Goal: Information Seeking & Learning: Learn about a topic

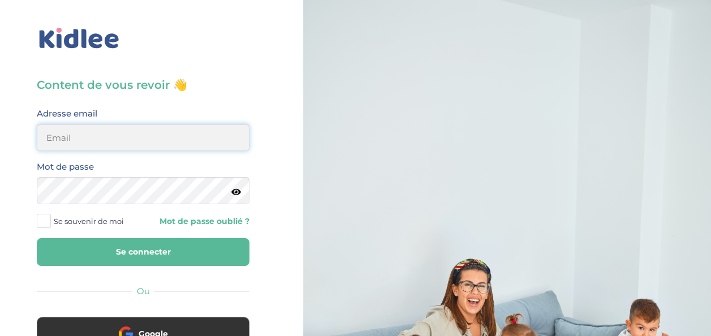
type input "garanceteboul@gmail.com"
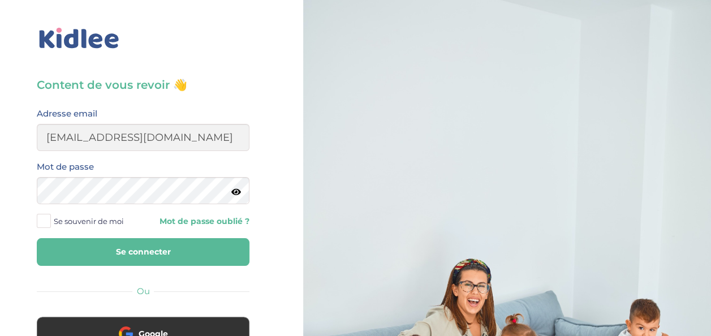
click at [234, 192] on icon at bounding box center [236, 192] width 10 height 8
click at [197, 255] on button "Se connecter" at bounding box center [143, 252] width 213 height 28
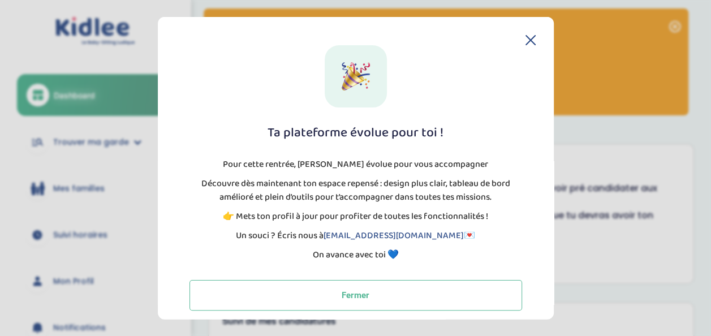
scroll to position [9, 0]
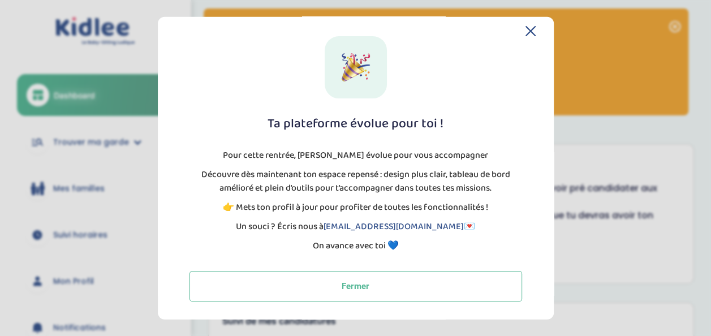
click at [527, 31] on icon at bounding box center [530, 31] width 9 height 9
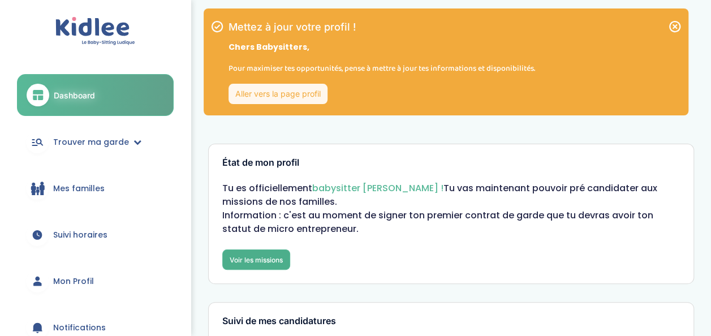
click at [248, 264] on link "Voir les missions" at bounding box center [256, 260] width 68 height 20
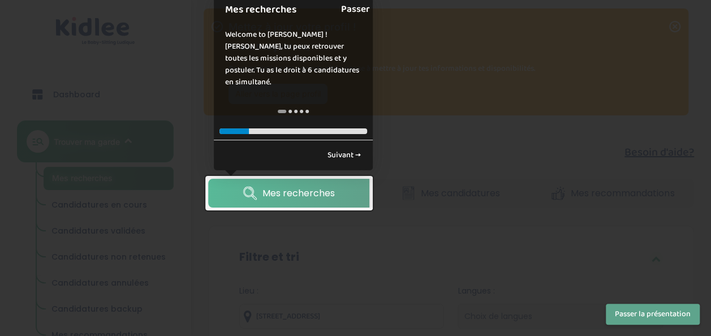
click at [355, 9] on link "Passer" at bounding box center [355, 9] width 29 height 25
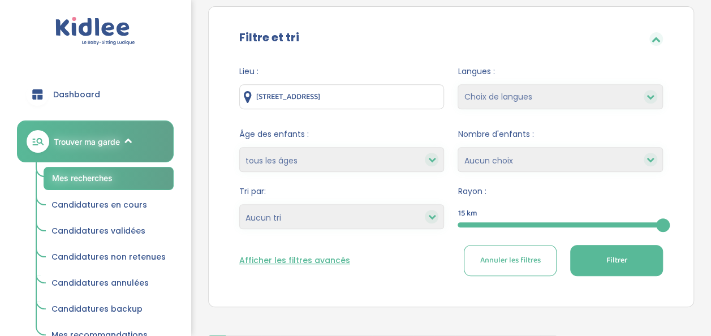
scroll to position [219, 0]
click at [512, 148] on select "1 2 3 4 Aucun choix" at bounding box center [560, 160] width 205 height 25
click at [498, 140] on span "Nombre d'enfants :" at bounding box center [560, 135] width 205 height 12
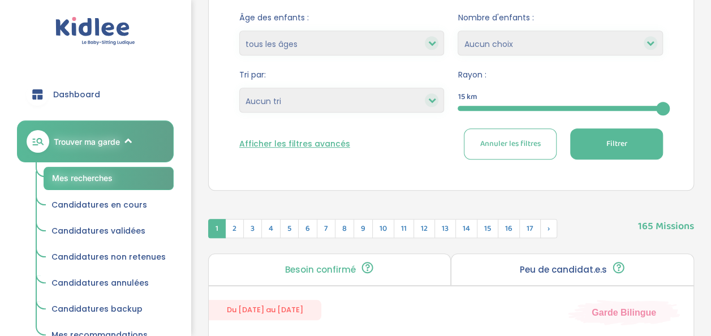
click at [481, 106] on div at bounding box center [560, 108] width 205 height 5
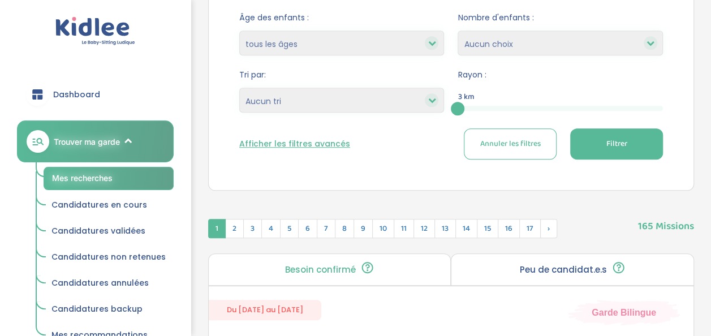
click at [589, 141] on button "Filtrer" at bounding box center [616, 143] width 93 height 31
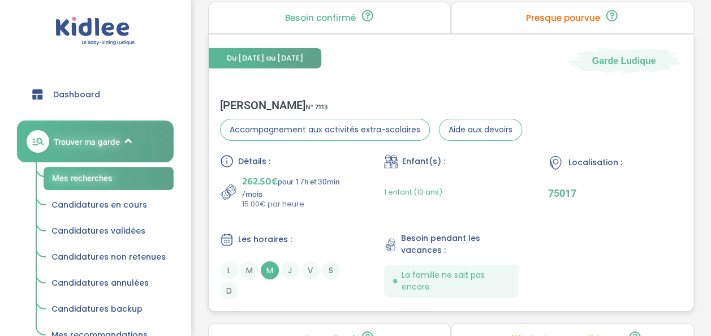
scroll to position [1827, 0]
click at [275, 266] on span "M" at bounding box center [270, 270] width 18 height 18
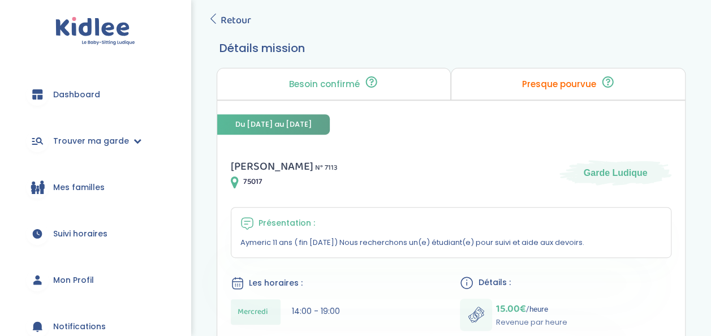
scroll to position [241, 0]
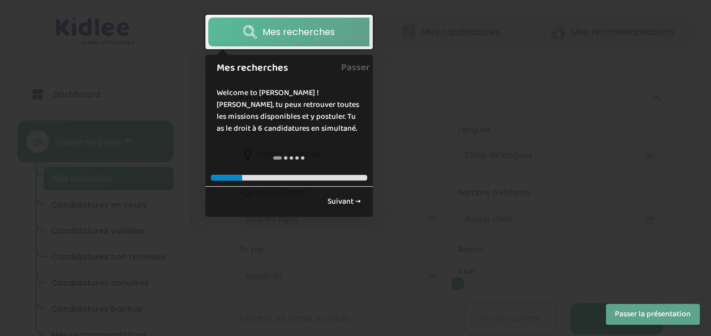
scroll to position [160, 0]
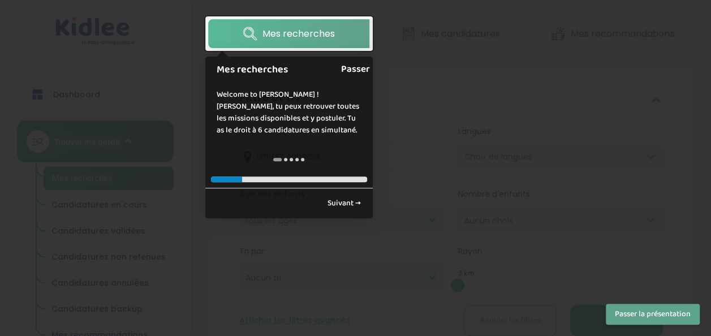
click at [363, 67] on link "Passer" at bounding box center [355, 69] width 29 height 25
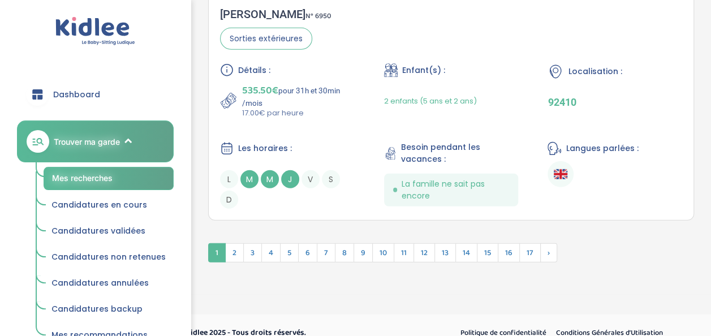
scroll to position [3585, 0]
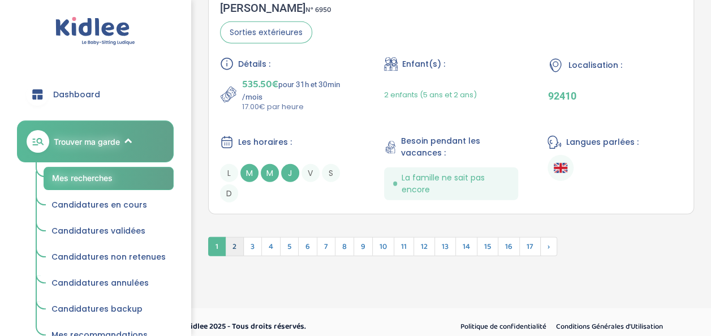
click at [241, 241] on span "2" at bounding box center [234, 246] width 19 height 19
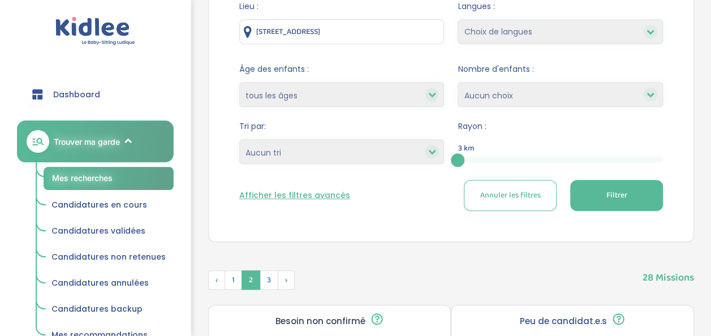
scroll to position [308, 0]
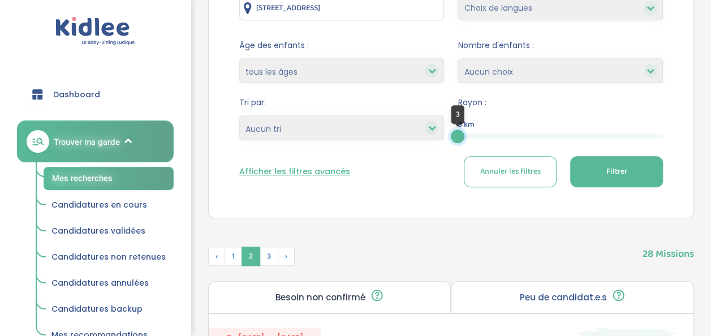
drag, startPoint x: 457, startPoint y: 134, endPoint x: 445, endPoint y: 135, distance: 11.9
click at [445, 135] on form "Lieu : 19 Avenue Mac-Mahon, Paris, France Langues : Choix de langues Allemand A…" at bounding box center [451, 82] width 424 height 211
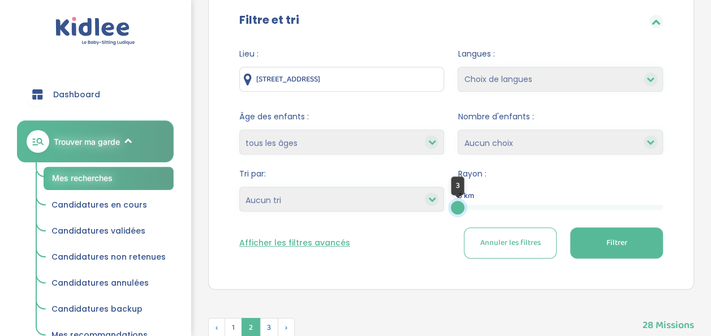
scroll to position [233, 0]
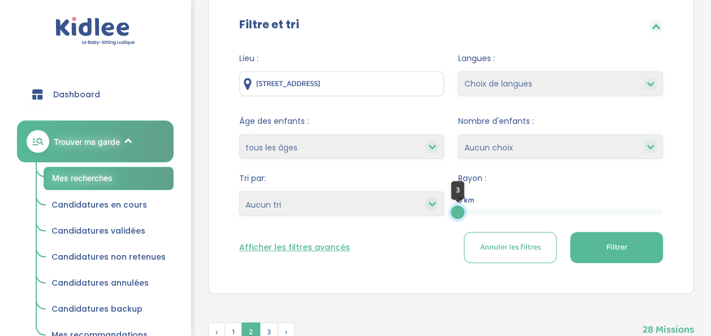
click at [366, 166] on form "Lieu : 19 Avenue Mac-Mahon, Paris, France Langues : Choix de langues Allemand A…" at bounding box center [451, 158] width 424 height 211
click at [385, 208] on select "Heures par semaine (croissant) Heures par semaine (décroissant) Date de démarra…" at bounding box center [341, 203] width 205 height 25
select select "hours_asc"
click at [239, 191] on select "Heures par semaine (croissant) Heures par semaine (décroissant) Date de démarra…" at bounding box center [341, 203] width 205 height 25
click at [609, 251] on span "Filtrer" at bounding box center [616, 248] width 21 height 12
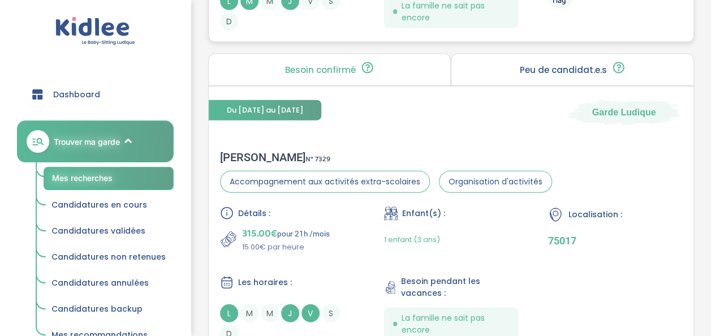
scroll to position [3524, 0]
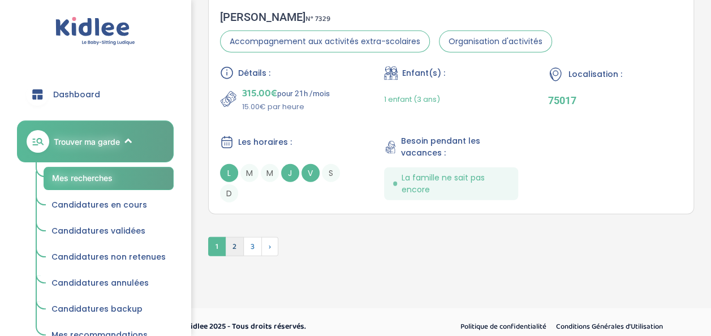
click at [234, 237] on span "2" at bounding box center [234, 246] width 19 height 19
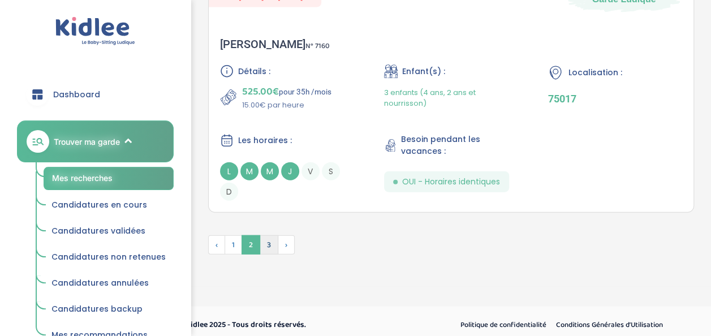
click at [265, 243] on span "3" at bounding box center [269, 244] width 19 height 19
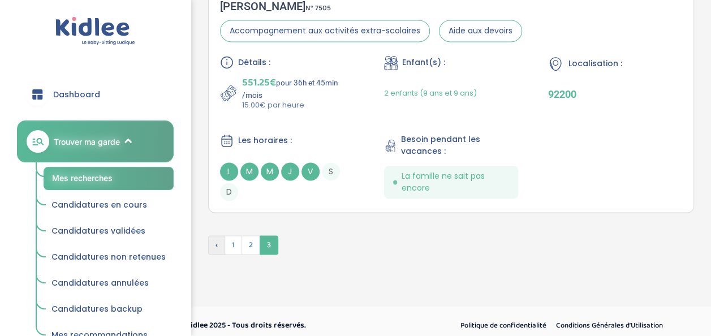
click at [222, 244] on span "‹" at bounding box center [216, 244] width 17 height 19
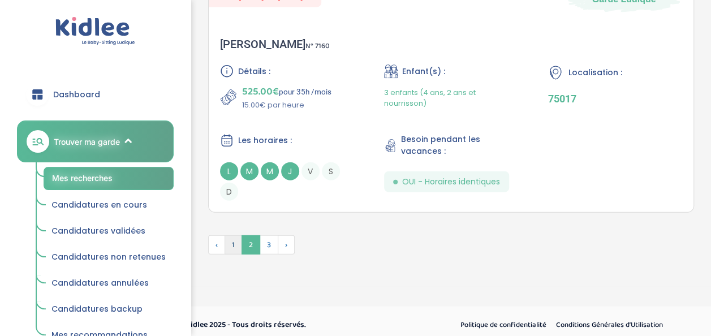
click at [239, 245] on span "1" at bounding box center [234, 244] width 18 height 19
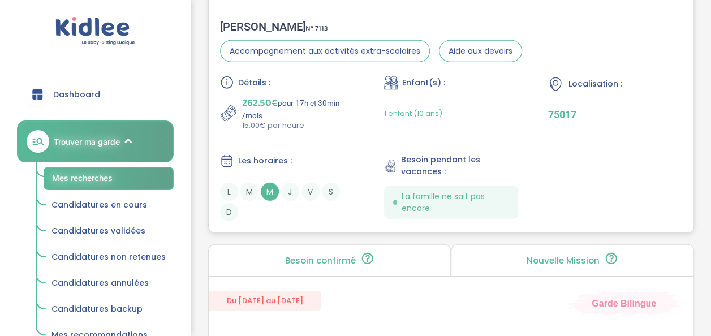
scroll to position [1582, 0]
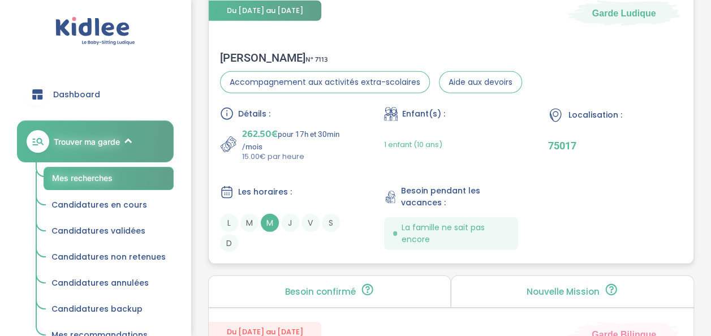
click at [327, 172] on div "Détails : 262.50€ pour 17h et 30min /mois 15.00€ par heure Enfant(s) : 1 enfant…" at bounding box center [451, 179] width 462 height 145
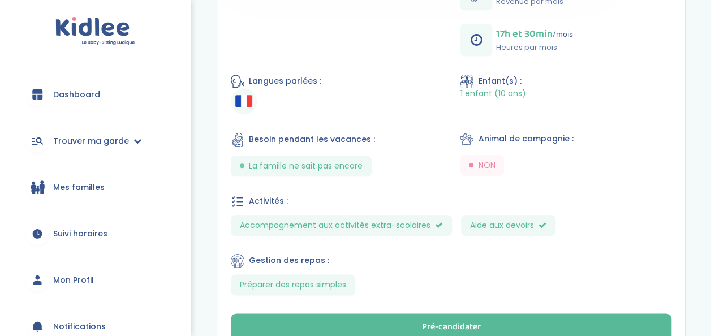
scroll to position [545, 0]
drag, startPoint x: 431, startPoint y: 211, endPoint x: 430, endPoint y: 183, distance: 27.8
click at [430, 183] on div "[PERSON_NAME] N° 7113 75017 Garde Ludique Présentation : Aymeric 11 ans ( fin […" at bounding box center [451, 65] width 468 height 578
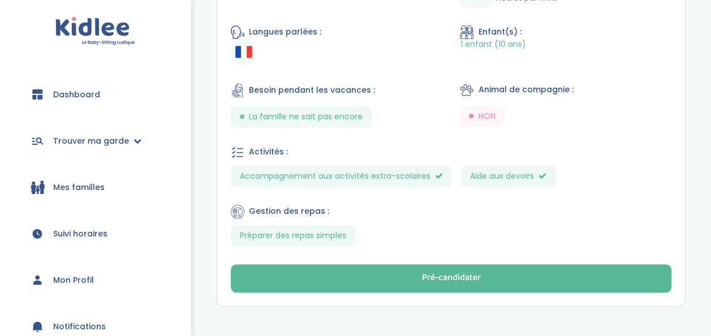
scroll to position [594, 0]
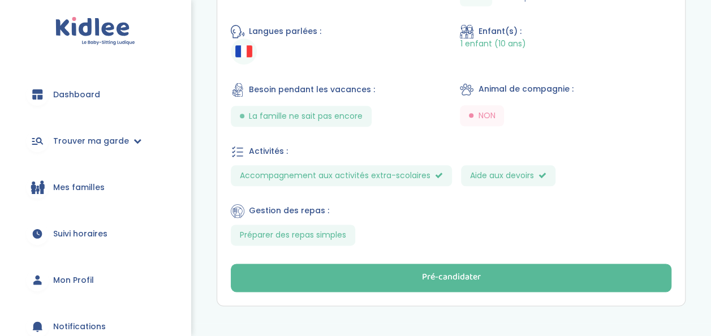
click at [420, 206] on div "Gestion des repas :" at bounding box center [451, 211] width 441 height 14
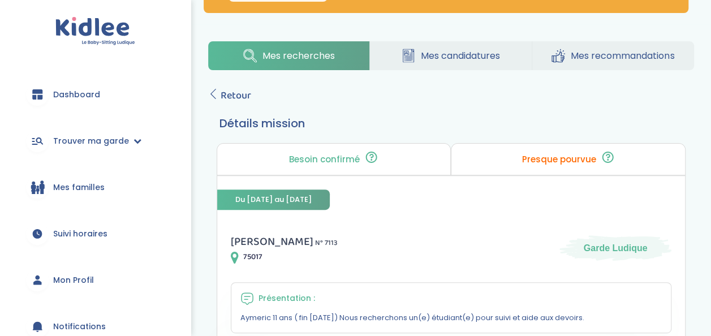
scroll to position [0, 0]
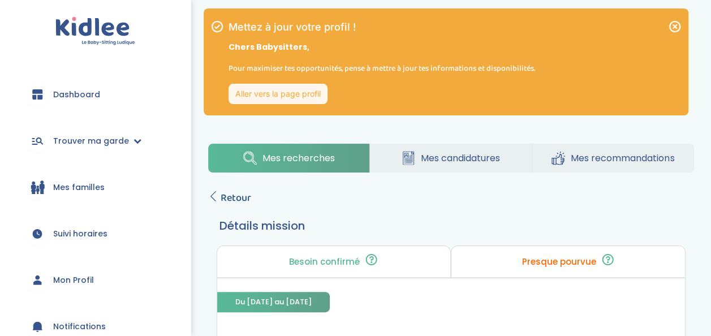
click at [234, 206] on span "Retour" at bounding box center [236, 198] width 31 height 16
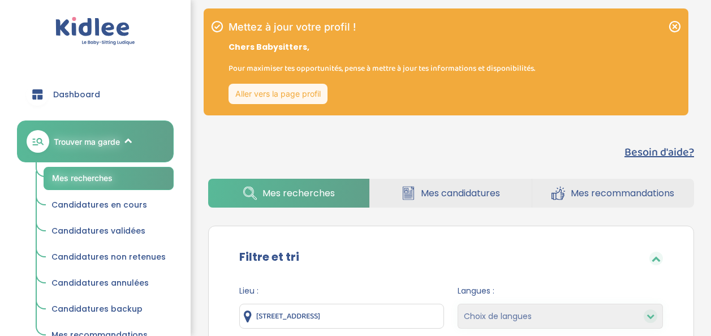
select select "hours_asc"
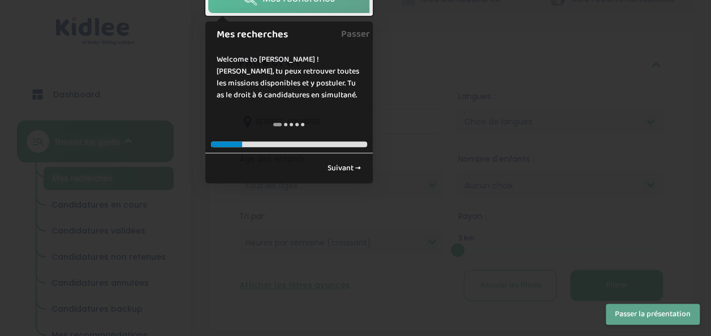
scroll to position [200, 0]
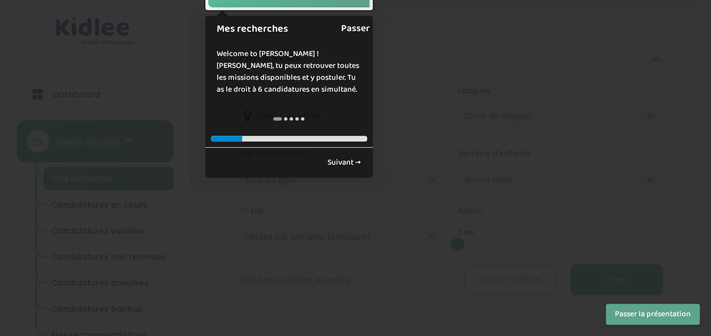
click at [352, 29] on link "Passer" at bounding box center [355, 28] width 29 height 25
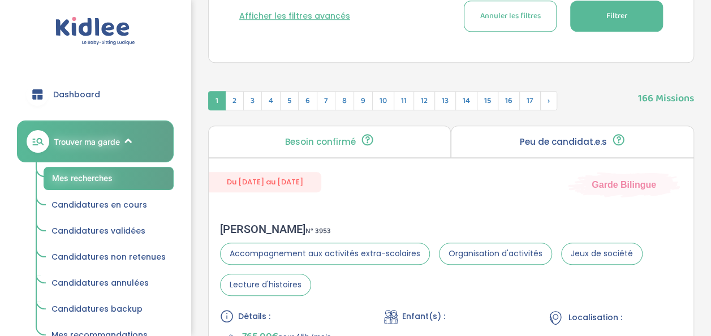
scroll to position [465, 0]
click at [212, 99] on span "1" at bounding box center [217, 100] width 18 height 19
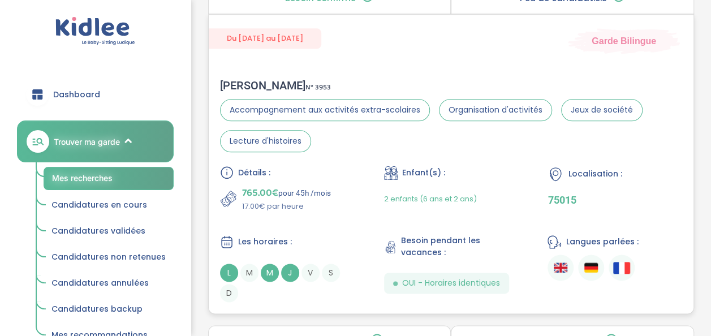
scroll to position [607, 0]
click at [352, 206] on div "765.00€ pour 45h /mois 17.00€ par heure" at bounding box center [287, 199] width 135 height 27
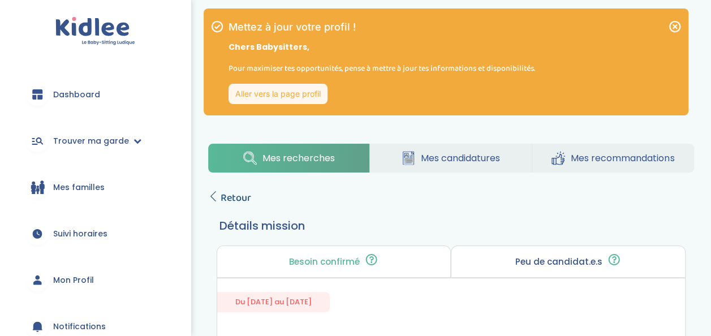
click at [221, 196] on span "Retour" at bounding box center [236, 198] width 31 height 16
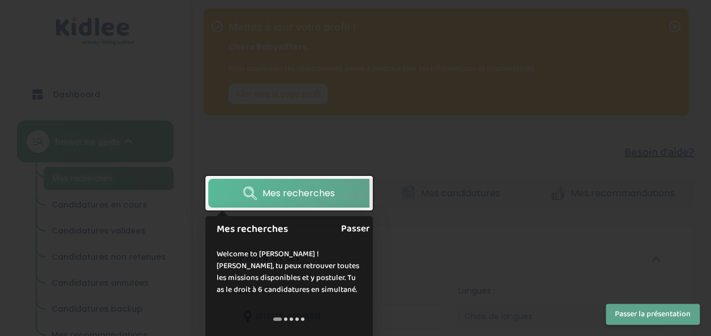
click at [358, 228] on link "Passer" at bounding box center [355, 228] width 29 height 25
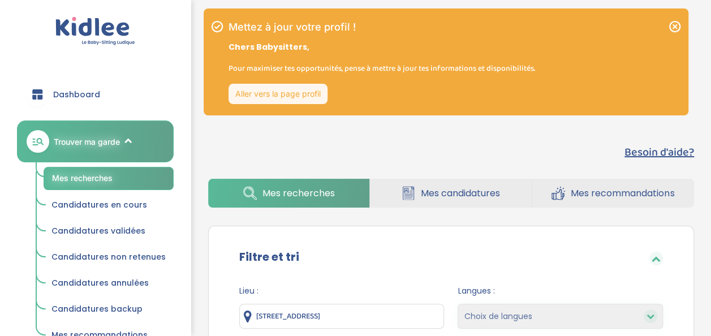
click at [670, 29] on icon at bounding box center [675, 26] width 11 height 11
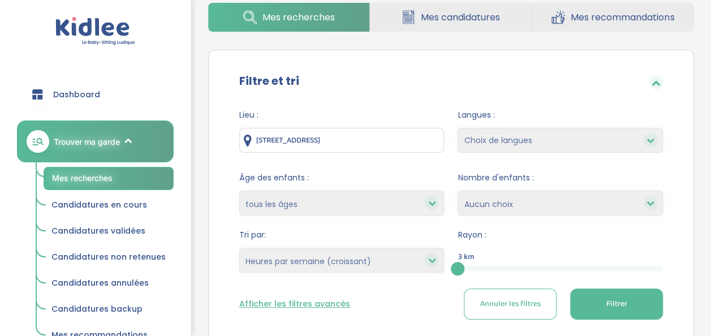
scroll to position [58, 0]
click at [328, 263] on select "Heures par semaine (croissant) Heures par semaine (décroissant) Date de démarra…" at bounding box center [341, 259] width 205 height 25
click at [239, 247] on select "Heures par semaine (croissant) Heures par semaine (décroissant) Date de démarra…" at bounding box center [341, 259] width 205 height 25
click at [616, 304] on span "Filtrer" at bounding box center [616, 304] width 21 height 12
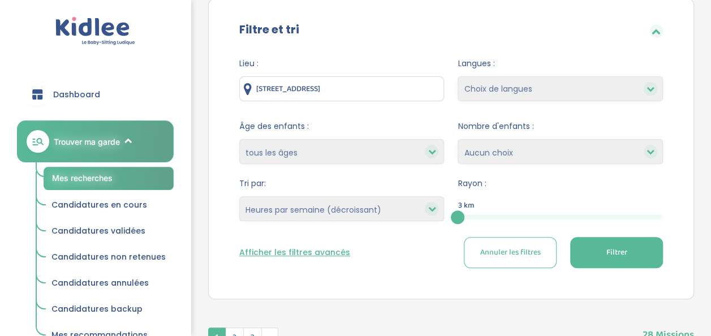
scroll to position [109, 0]
click at [397, 202] on select "Heures par semaine (croissant) Heures par semaine (décroissant) Date de démarra…" at bounding box center [341, 209] width 205 height 25
select select "hours_asc"
click at [239, 197] on select "Heures par semaine (croissant) Heures par semaine (décroissant) Date de démarra…" at bounding box center [341, 209] width 205 height 25
click at [470, 215] on div "3" at bounding box center [560, 217] width 205 height 5
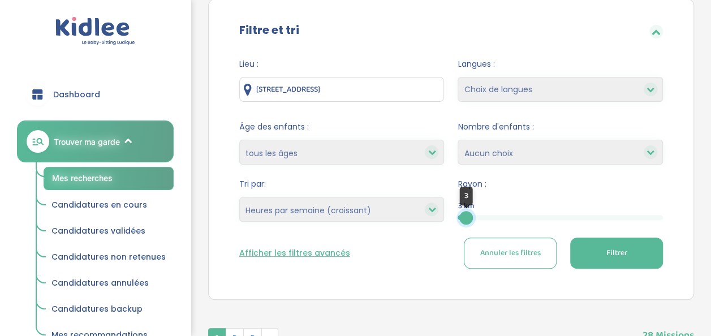
click at [462, 215] on div at bounding box center [467, 218] width 14 height 14
click at [478, 219] on div "3" at bounding box center [560, 217] width 205 height 5
drag, startPoint x: 464, startPoint y: 221, endPoint x: 509, endPoint y: 222, distance: 44.7
click at [509, 222] on div "5" at bounding box center [509, 218] width 14 height 14
click at [619, 257] on span "Filtrer" at bounding box center [616, 253] width 21 height 12
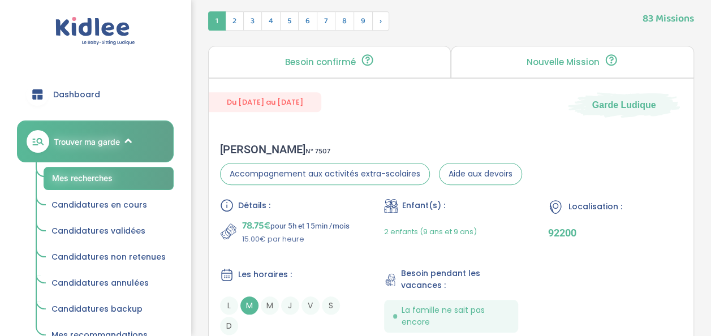
scroll to position [476, 0]
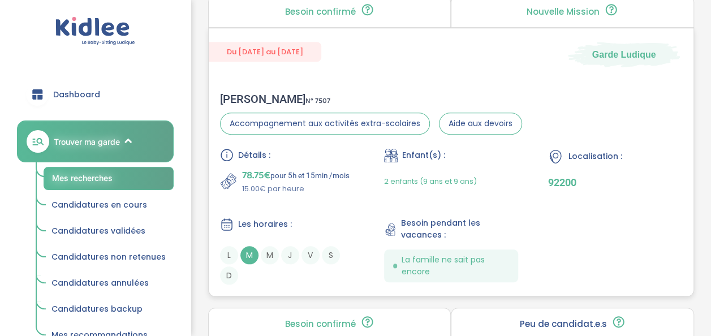
click at [342, 83] on div "Benjamin D . N° 7507 Accompagnement aux activités extra-scolaires Aide aux devo…" at bounding box center [451, 188] width 485 height 215
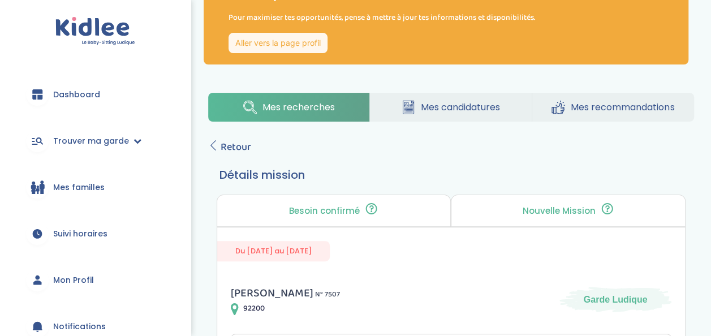
scroll to position [34, 0]
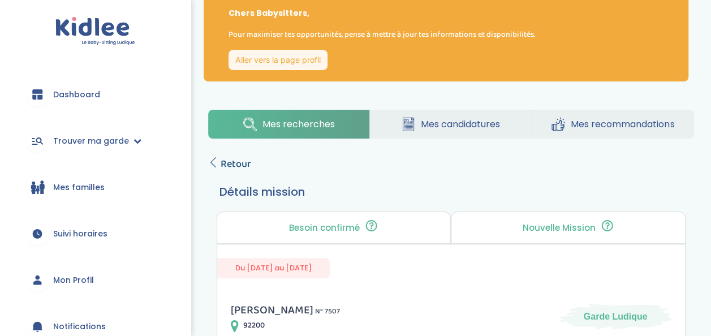
click at [229, 162] on span "Retour" at bounding box center [236, 164] width 31 height 16
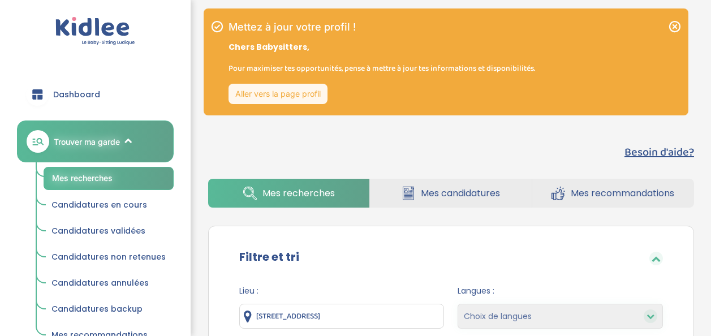
select select "hours_asc"
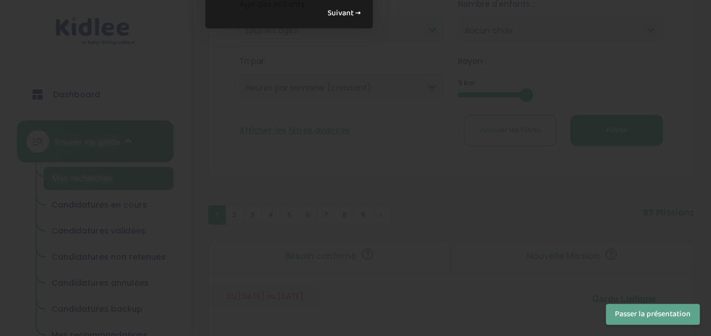
scroll to position [87, 0]
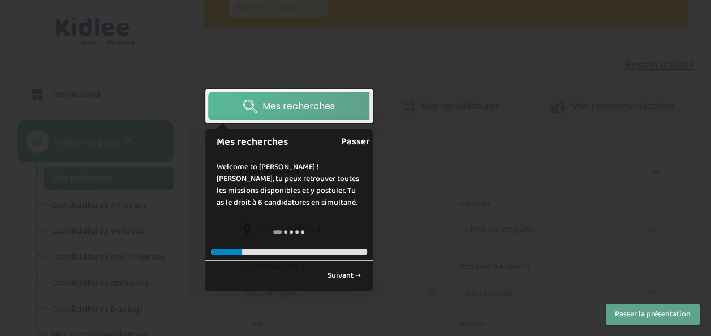
click at [368, 139] on link "Passer" at bounding box center [355, 141] width 29 height 25
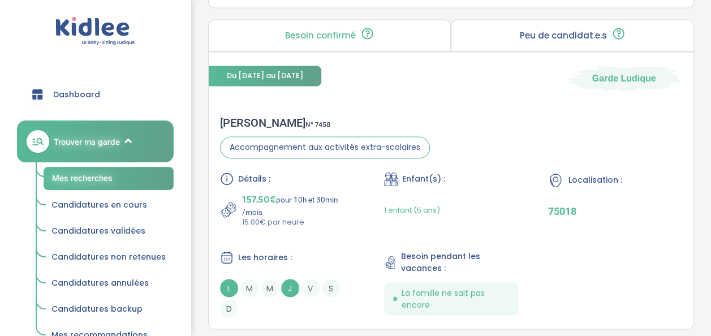
scroll to position [912, 0]
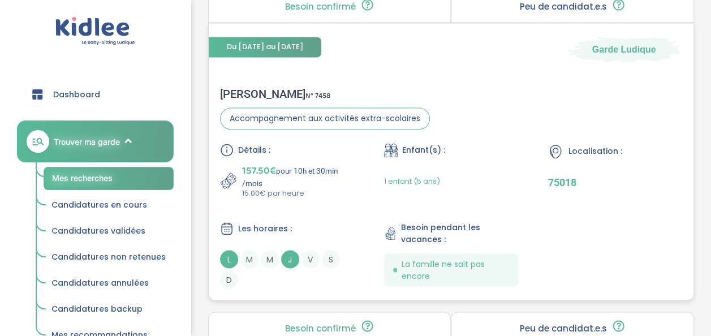
click at [369, 190] on div "Détails : 157.50€ pour 10h et 30min /mois 15.00€ par heure Enfant(s) : 1 enfant…" at bounding box center [451, 215] width 462 height 145
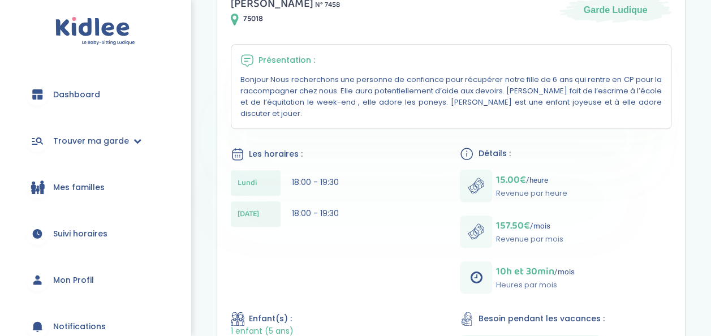
scroll to position [83, 0]
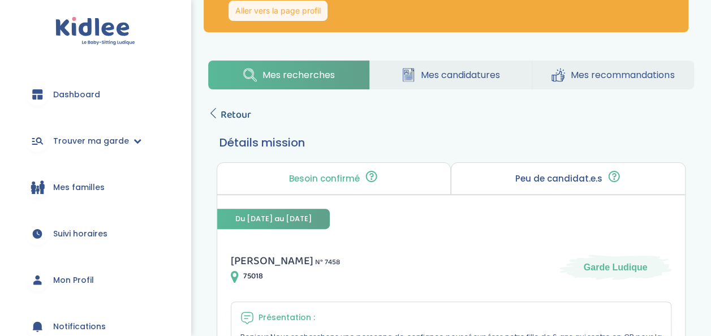
click at [232, 114] on span "Retour" at bounding box center [236, 115] width 31 height 16
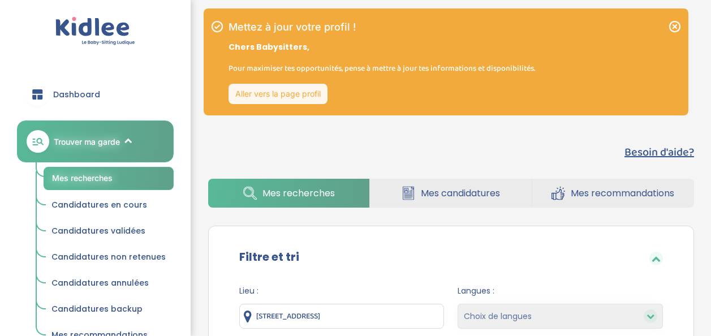
select select "hours_asc"
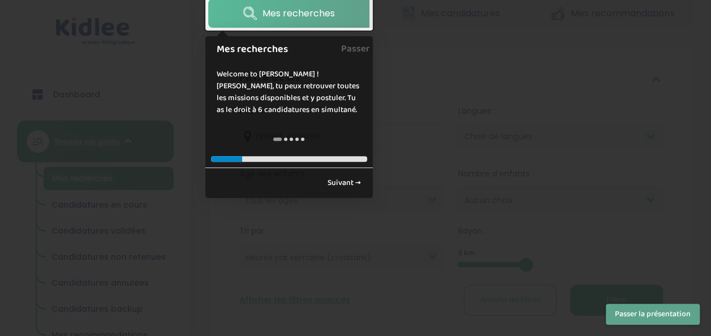
scroll to position [180, 0]
click at [353, 55] on link "Passer" at bounding box center [355, 48] width 29 height 25
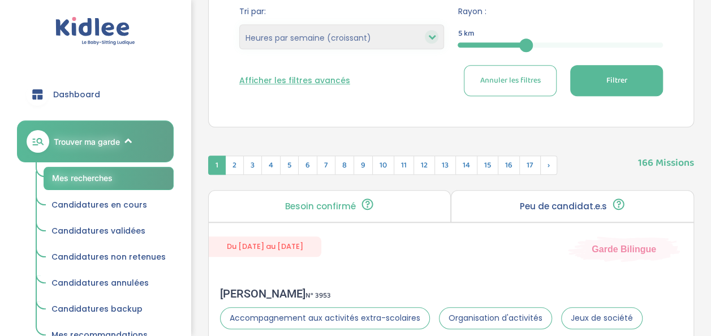
scroll to position [400, 0]
click at [558, 206] on p "Peu de candidat.e.s" at bounding box center [563, 206] width 87 height 9
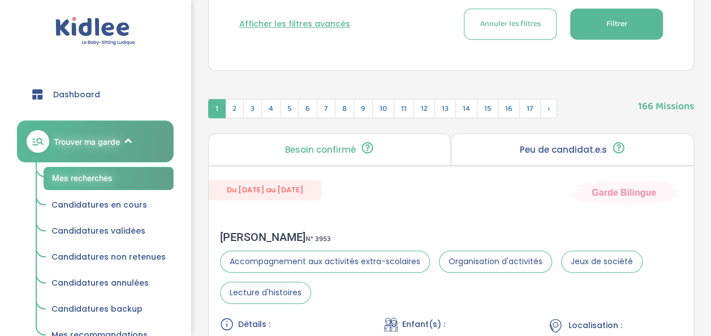
scroll to position [456, 0]
click at [537, 154] on div "Peu de candidat.e.s 🔍 D’autres personnes ont déjà postulé. Tu peux encore faire…" at bounding box center [572, 150] width 243 height 32
click at [375, 151] on div "Besoin confirmé Un conseiller [PERSON_NAME] a confirmé le besoin de la famille …" at bounding box center [329, 150] width 243 height 32
click at [334, 147] on p "Besoin confirmé" at bounding box center [320, 149] width 71 height 9
click at [601, 145] on p "Peu de candidat.e.s" at bounding box center [563, 149] width 87 height 9
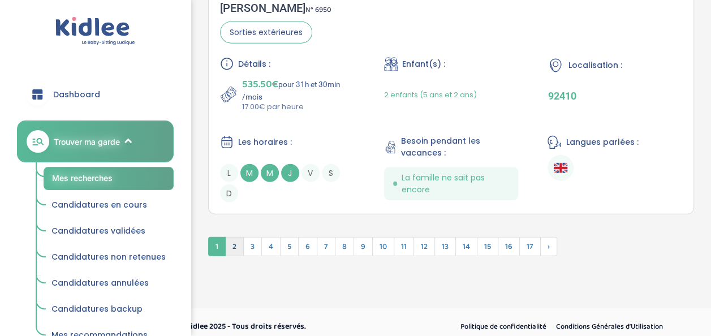
click at [238, 238] on span "2" at bounding box center [234, 246] width 19 height 19
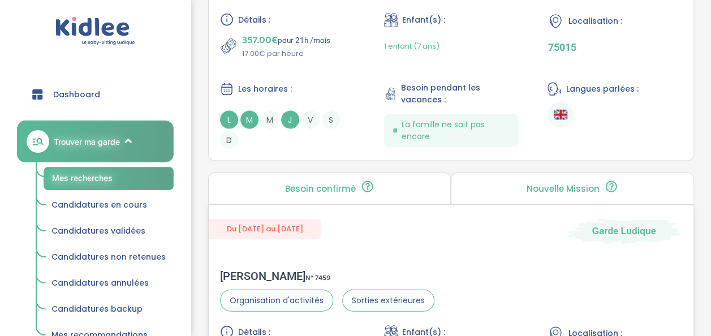
scroll to position [3563, 0]
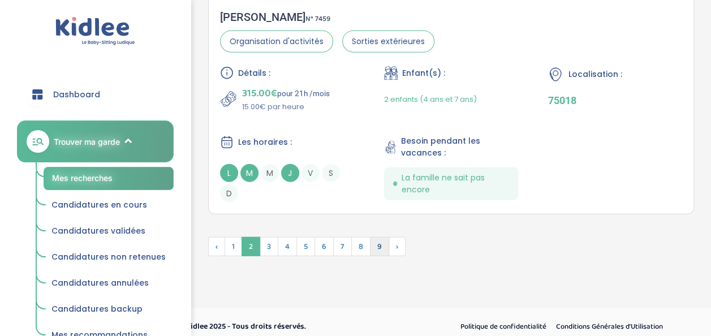
click at [378, 241] on span "9" at bounding box center [379, 246] width 19 height 19
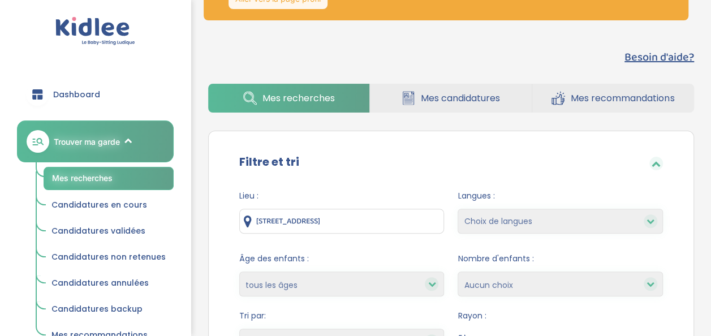
scroll to position [0, 0]
